Goal: Task Accomplishment & Management: Manage account settings

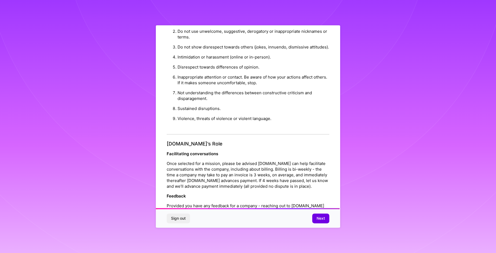
scroll to position [581, 0]
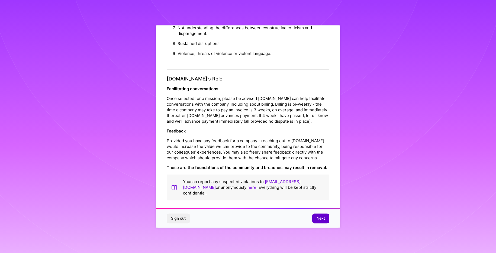
click at [322, 219] on span "Next" at bounding box center [321, 218] width 8 height 5
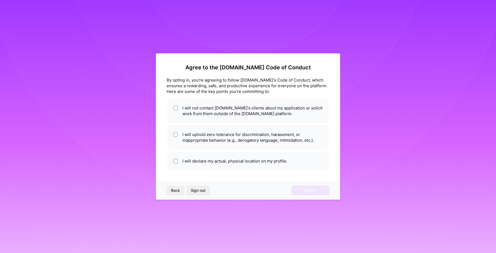
scroll to position [0, 0]
click at [176, 107] on input "checkbox" at bounding box center [176, 109] width 4 height 4
checkbox input "true"
click at [175, 136] on input "checkbox" at bounding box center [176, 135] width 4 height 4
checkbox input "true"
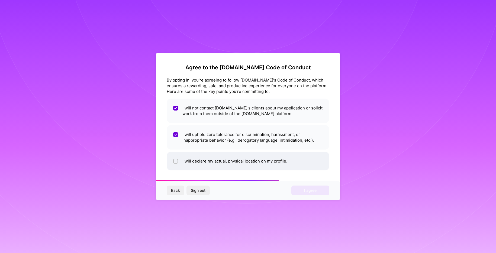
click at [172, 162] on li "I will declare my actual, physical location on my profile." at bounding box center [248, 161] width 163 height 19
checkbox input "true"
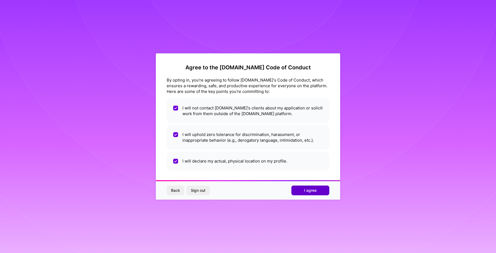
click at [306, 190] on span "I agree" at bounding box center [310, 190] width 12 height 5
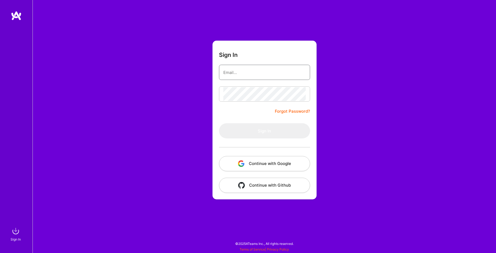
type input "[EMAIL_ADDRESS][DOMAIN_NAME]"
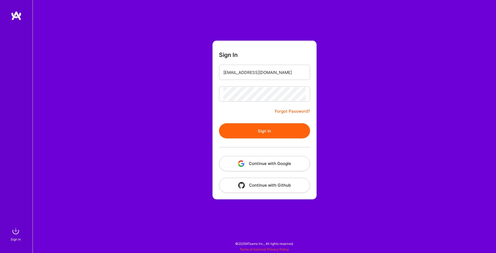
click at [279, 133] on button "Sign In" at bounding box center [264, 130] width 91 height 15
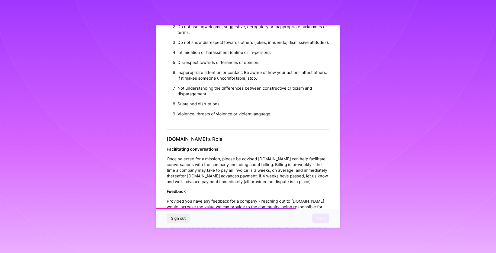
scroll to position [581, 0]
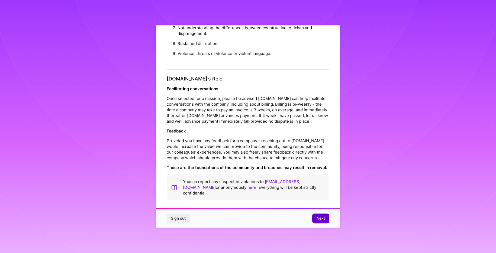
click at [323, 217] on span "Next" at bounding box center [321, 218] width 8 height 5
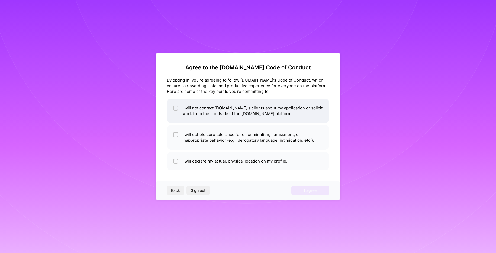
click at [176, 108] on input "checkbox" at bounding box center [176, 109] width 4 height 4
checkbox input "true"
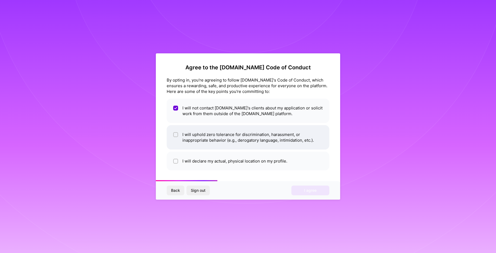
click at [174, 134] on input "checkbox" at bounding box center [176, 135] width 4 height 4
checkbox input "true"
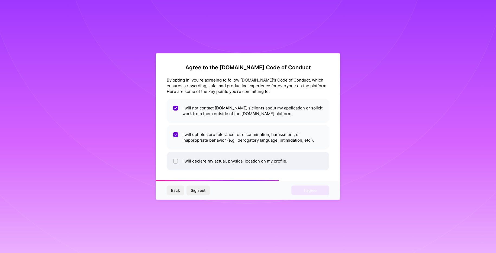
click at [177, 163] on div at bounding box center [175, 161] width 5 height 5
checkbox input "true"
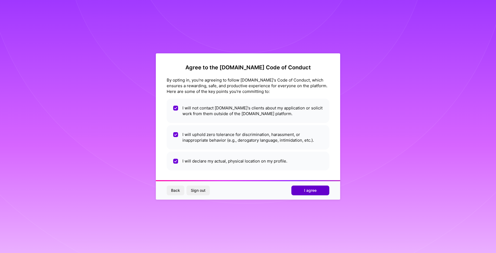
click at [307, 194] on button "I agree" at bounding box center [310, 191] width 38 height 10
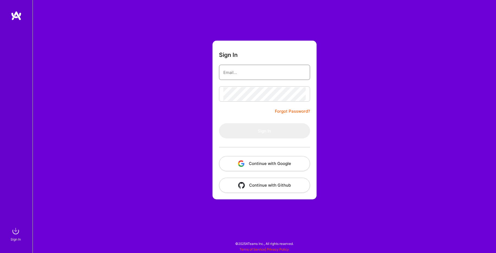
type input "[EMAIL_ADDRESS][DOMAIN_NAME]"
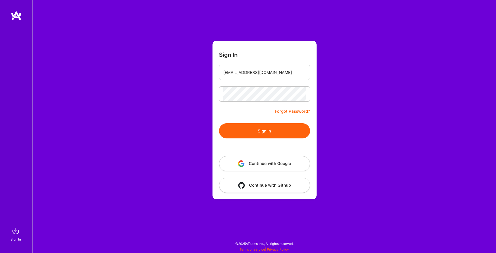
click at [283, 169] on button "Continue with Google" at bounding box center [264, 163] width 91 height 15
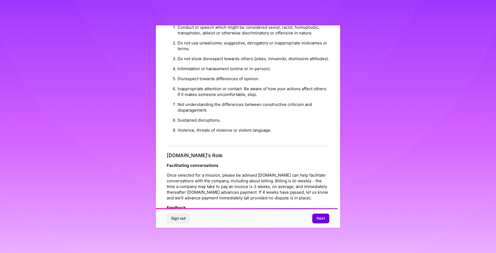
scroll to position [574, 0]
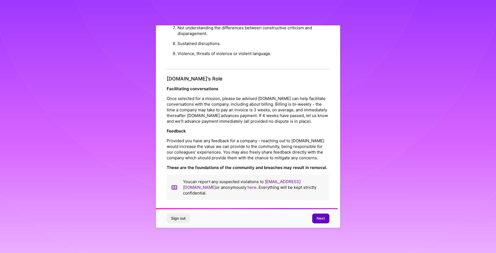
click at [318, 218] on span "Next" at bounding box center [321, 218] width 8 height 5
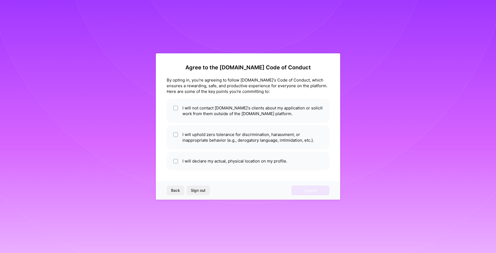
scroll to position [0, 0]
click at [175, 108] on input "checkbox" at bounding box center [176, 109] width 4 height 4
checkbox input "true"
click at [178, 161] on div at bounding box center [175, 161] width 5 height 5
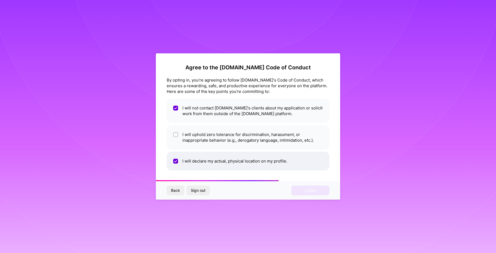
click at [177, 161] on input "checkbox" at bounding box center [176, 161] width 5 height 5
checkbox input "false"
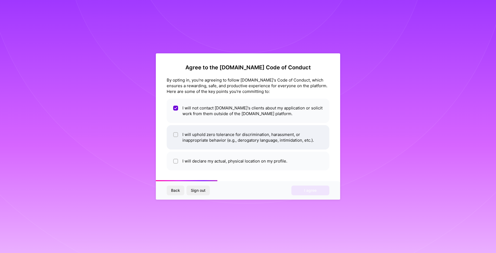
click at [176, 136] on input "checkbox" at bounding box center [176, 135] width 4 height 4
checkbox input "true"
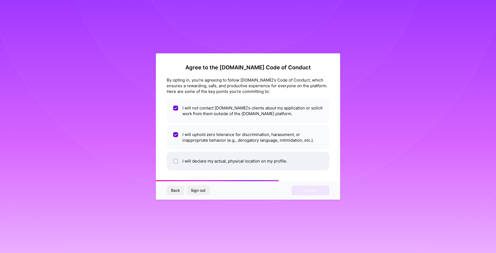
click at [175, 161] on input "checkbox" at bounding box center [176, 162] width 4 height 4
checkbox input "true"
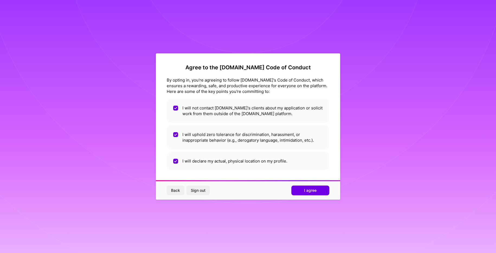
click at [318, 195] on div "Back Sign out I agree" at bounding box center [248, 190] width 184 height 18
click at [313, 191] on span "I agree" at bounding box center [310, 190] width 12 height 5
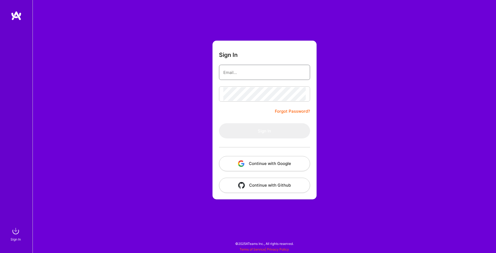
type input "[EMAIL_ADDRESS][DOMAIN_NAME]"
